Goal: Transaction & Acquisition: Purchase product/service

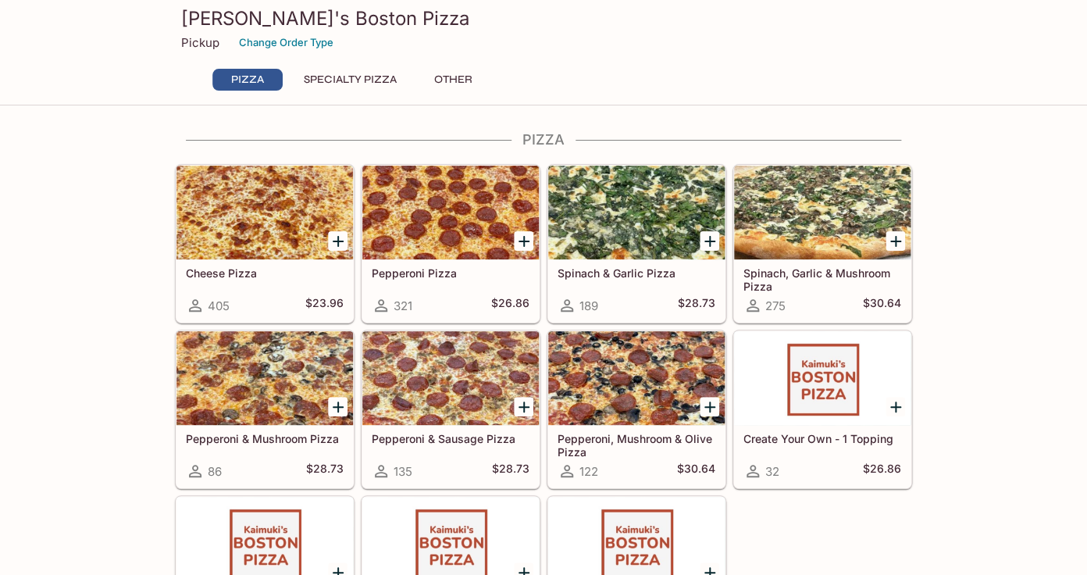
click at [523, 411] on icon "Add Pepperoni & Sausage Pizza" at bounding box center [523, 406] width 11 height 11
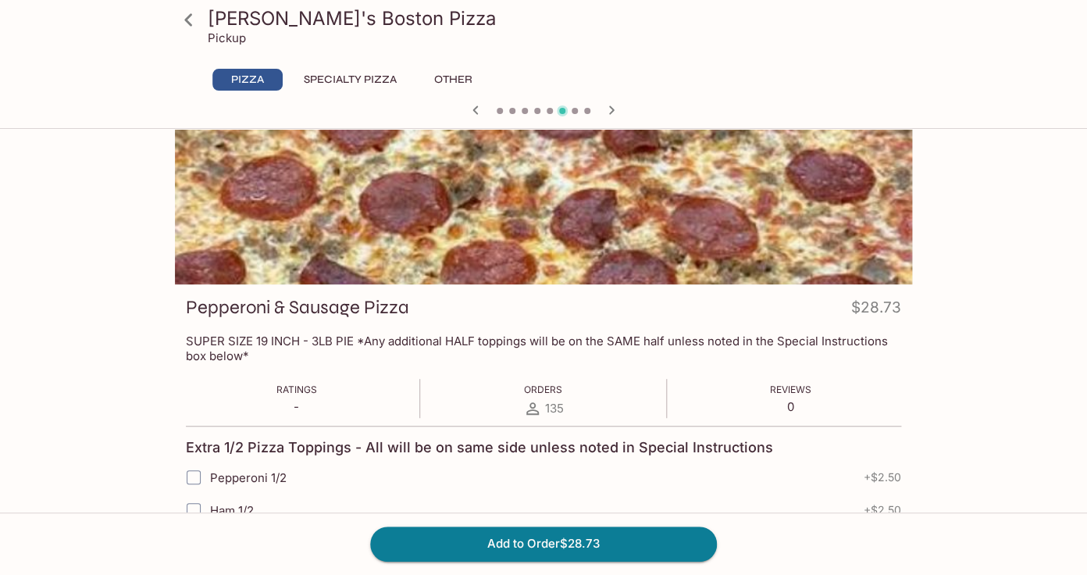
scroll to position [61, 0]
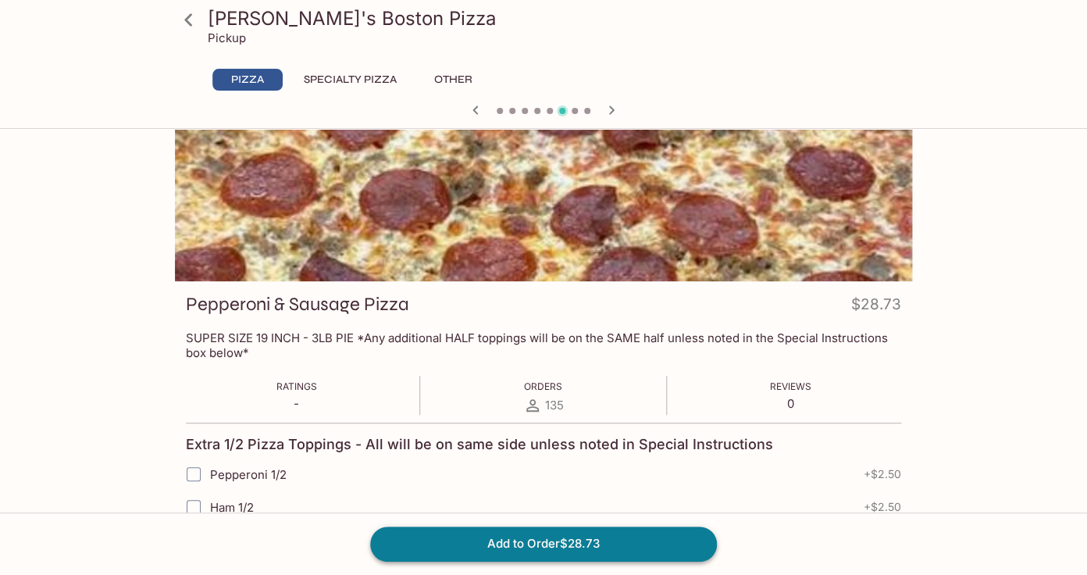
click at [481, 542] on button "Add to Order $28.73" at bounding box center [543, 543] width 347 height 34
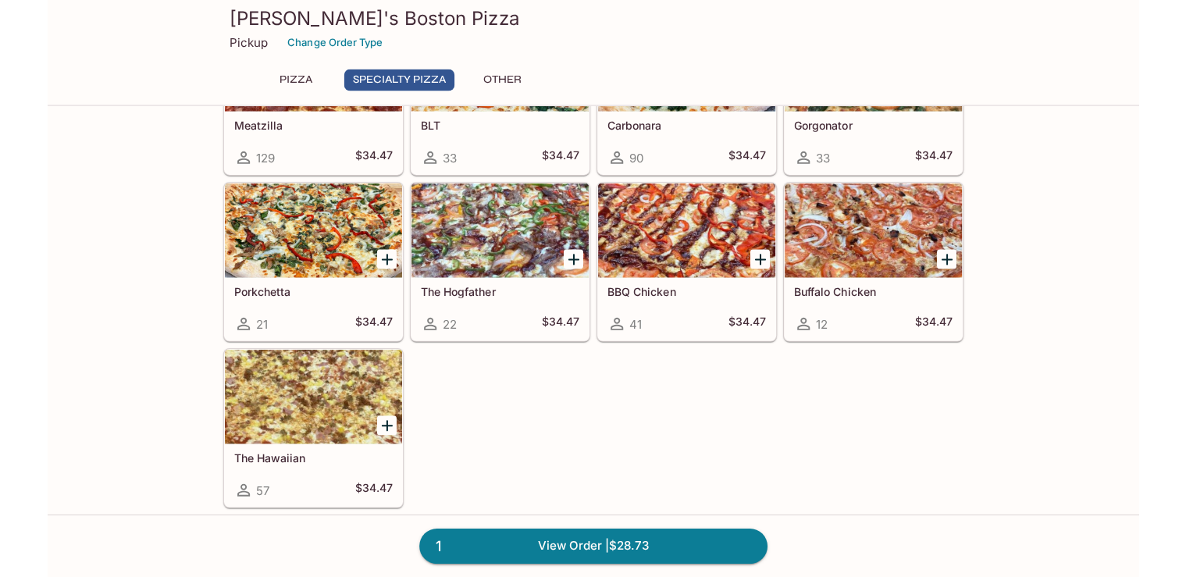
scroll to position [900, 0]
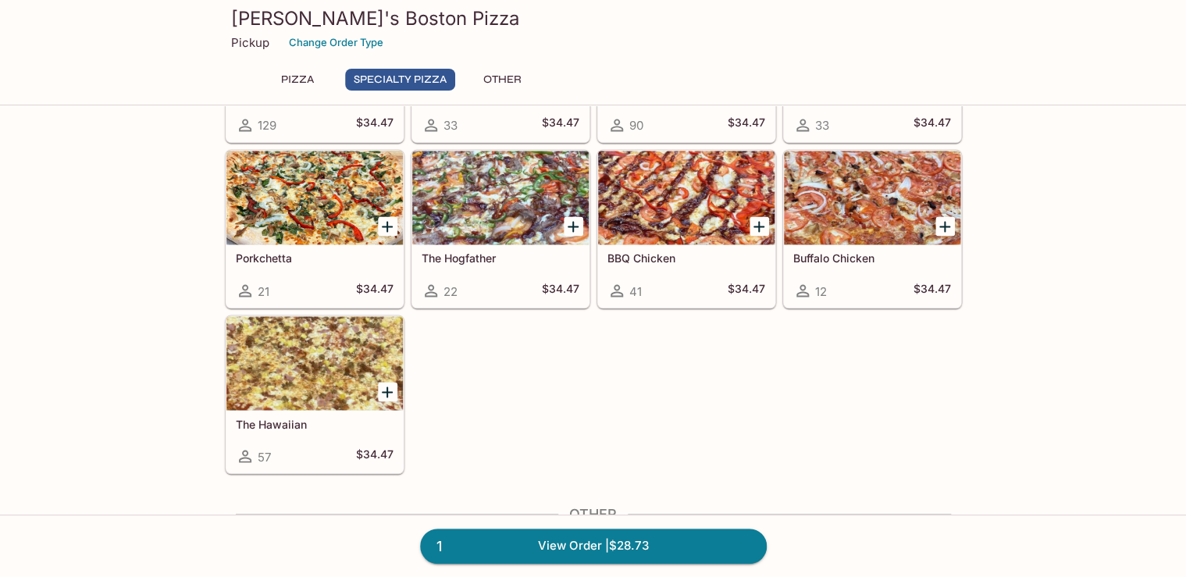
click at [383, 395] on icon "Add The Hawaiian" at bounding box center [387, 392] width 19 height 19
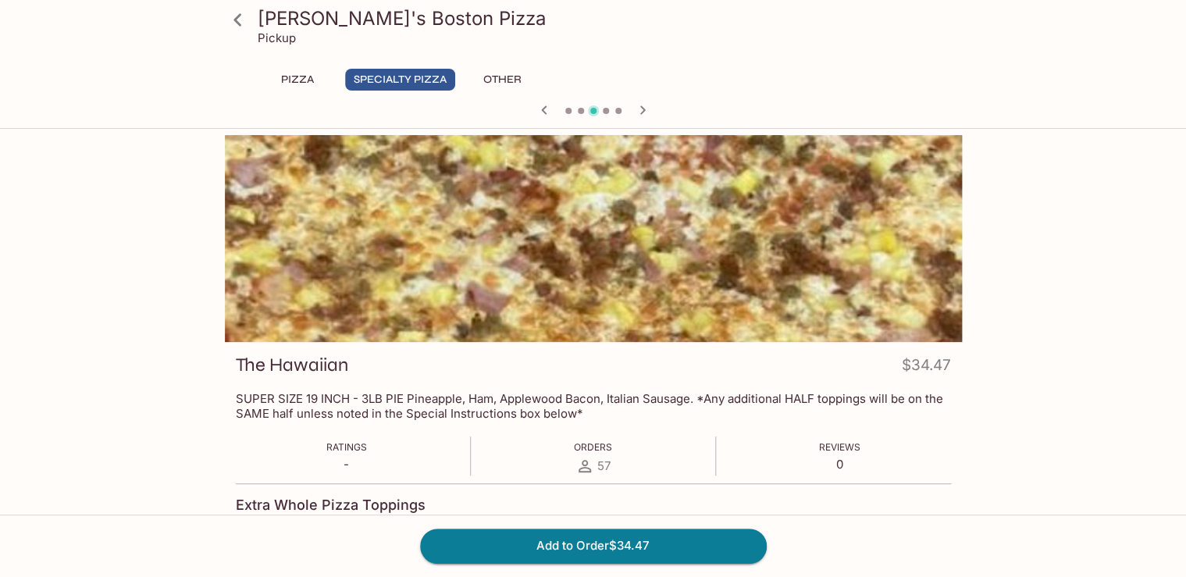
click at [310, 78] on button "Pizza" at bounding box center [297, 80] width 70 height 22
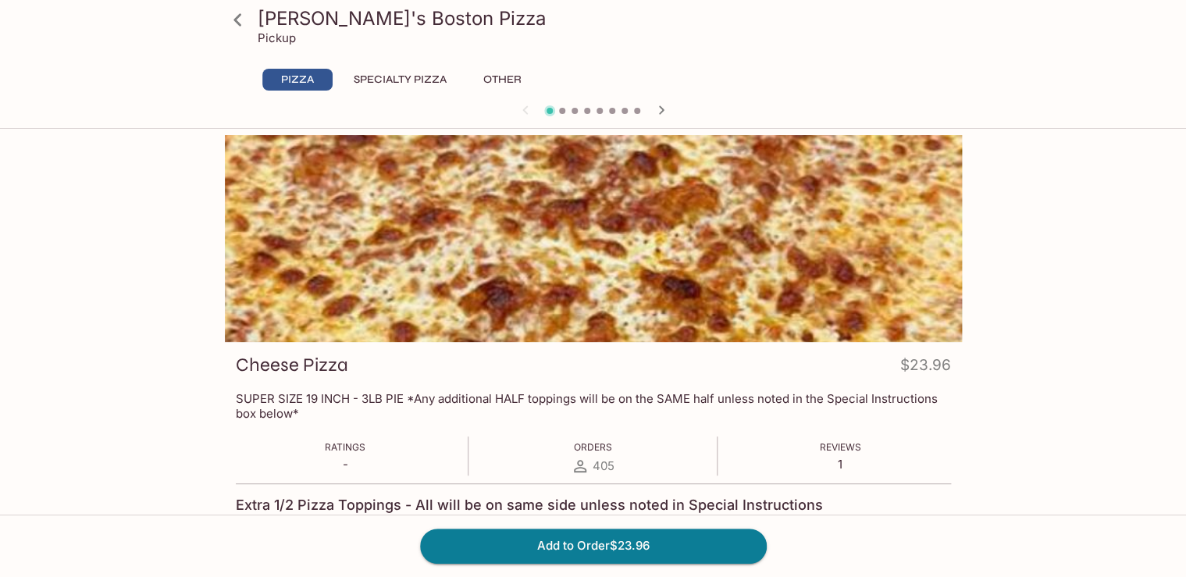
click at [421, 81] on button "Specialty Pizza" at bounding box center [400, 80] width 110 height 22
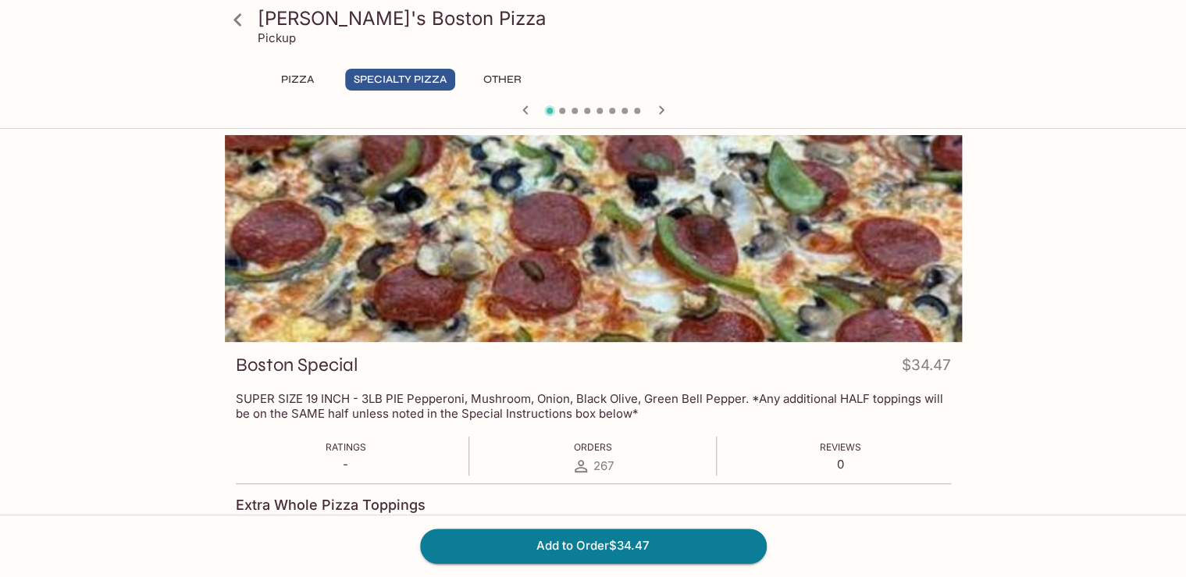
click at [299, 77] on button "Pizza" at bounding box center [297, 80] width 70 height 22
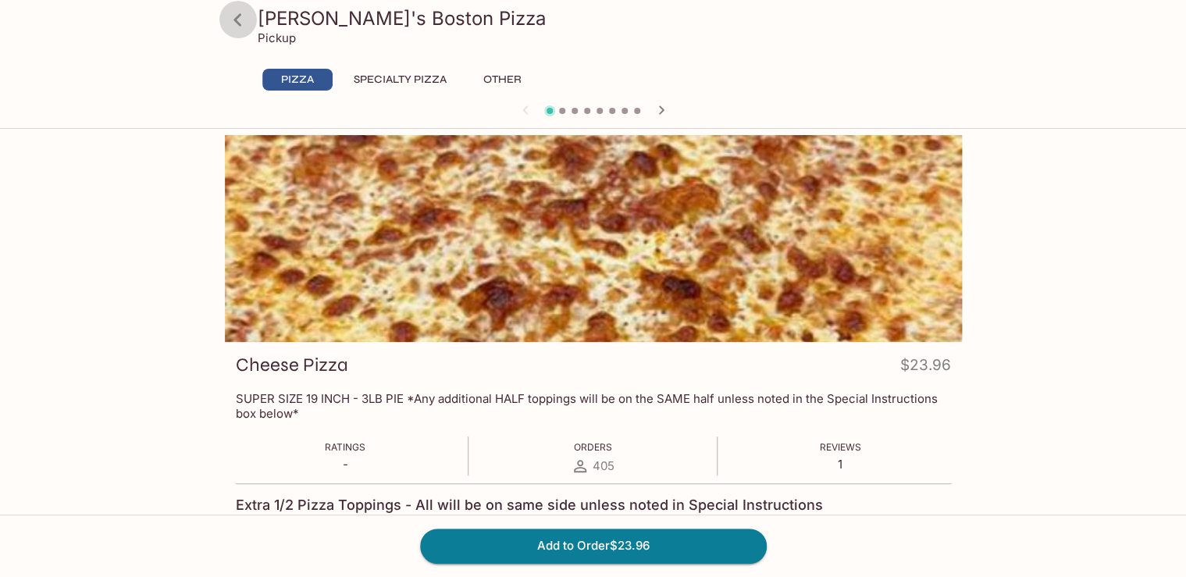
click at [233, 18] on icon at bounding box center [237, 19] width 27 height 27
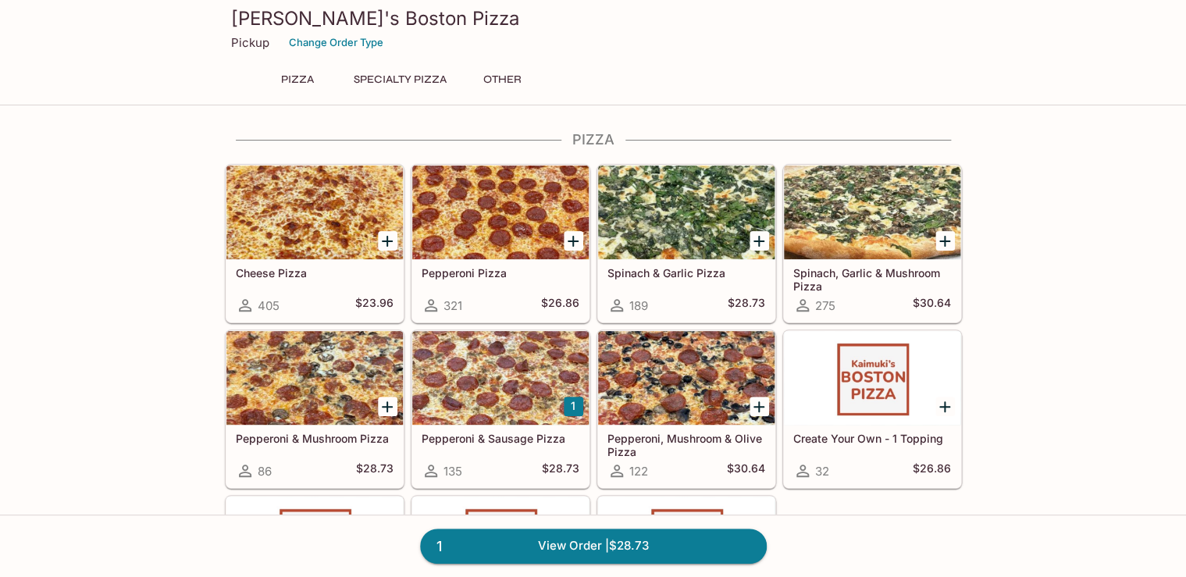
click at [947, 240] on icon "Add Spinach, Garlic & Mushroom Pizza" at bounding box center [944, 241] width 11 height 11
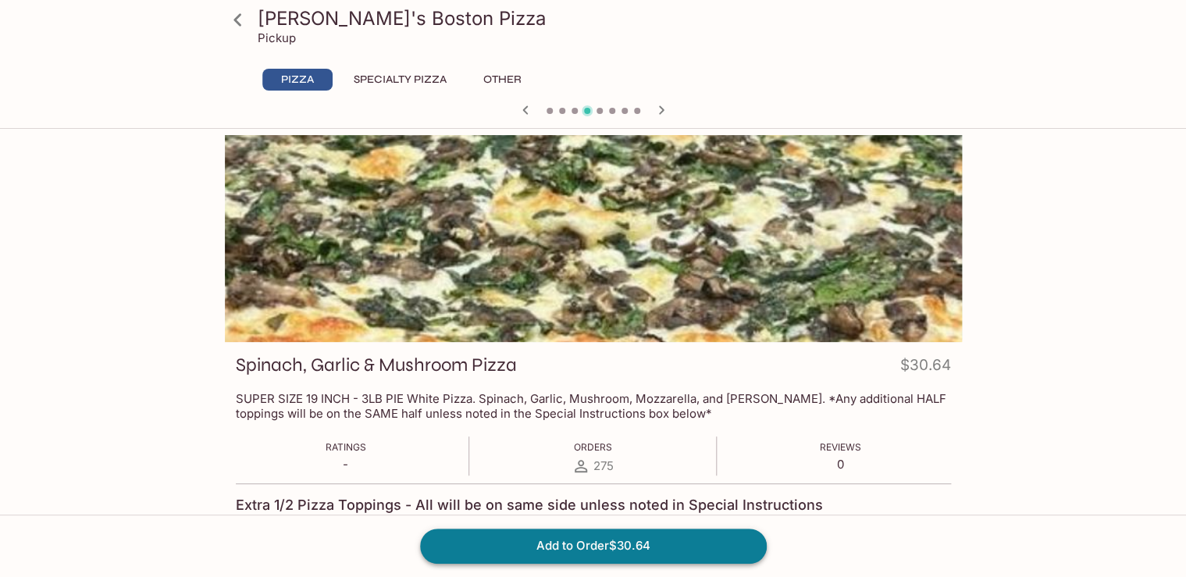
click at [626, 542] on button "Add to Order $30.64" at bounding box center [593, 546] width 347 height 34
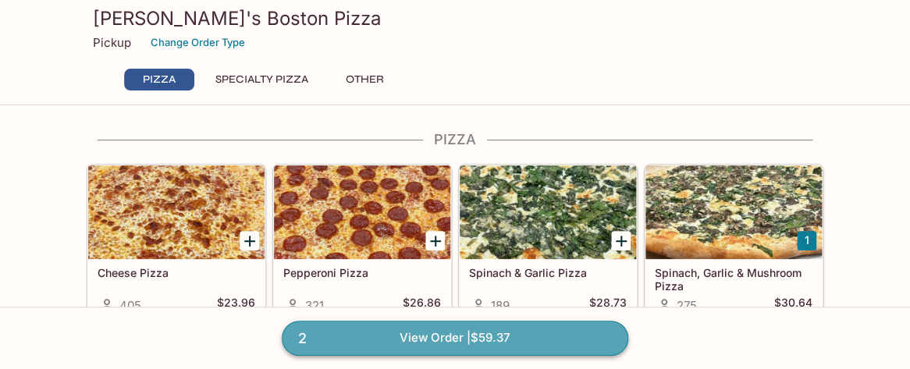
click at [440, 346] on link "2 View Order | $59.37" at bounding box center [455, 338] width 347 height 34
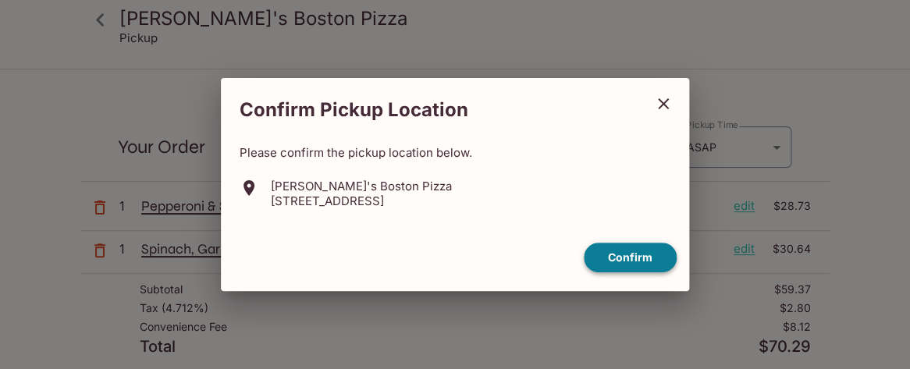
click at [619, 260] on button "Confirm" at bounding box center [630, 258] width 93 height 30
